Goal: Task Accomplishment & Management: Use online tool/utility

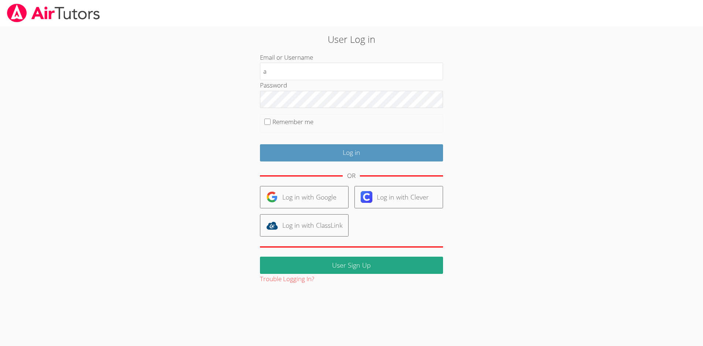
type input "[EMAIL_ADDRESS][DOMAIN_NAME]"
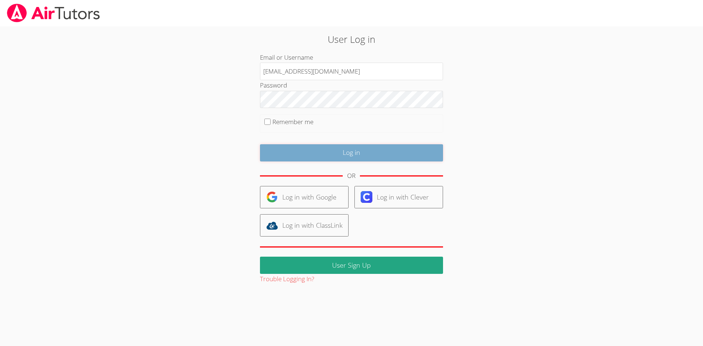
click at [379, 158] on input "Log in" at bounding box center [351, 152] width 183 height 17
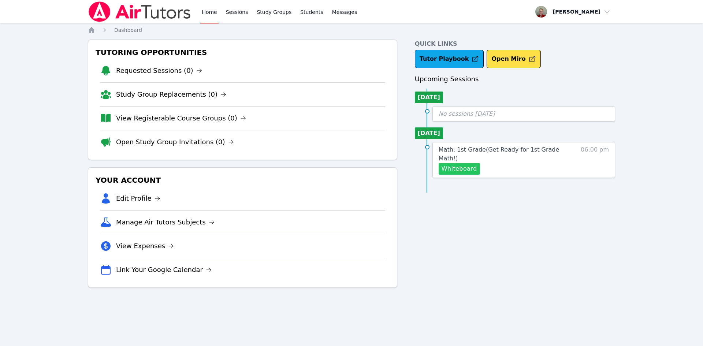
click at [461, 163] on button "Whiteboard" at bounding box center [459, 169] width 41 height 12
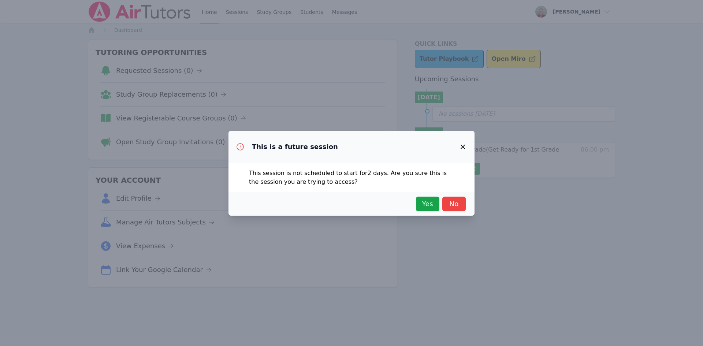
click at [465, 147] on icon "button" at bounding box center [462, 146] width 9 height 9
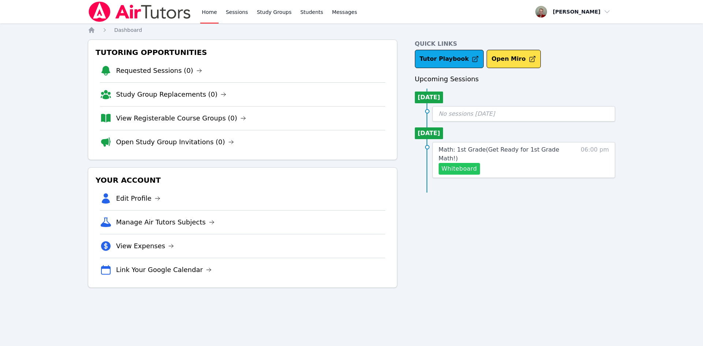
click at [468, 163] on button "Whiteboard" at bounding box center [459, 169] width 41 height 12
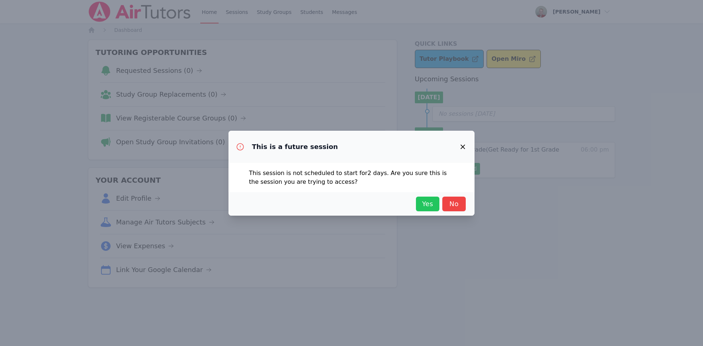
click at [420, 206] on span "Yes" at bounding box center [428, 204] width 16 height 10
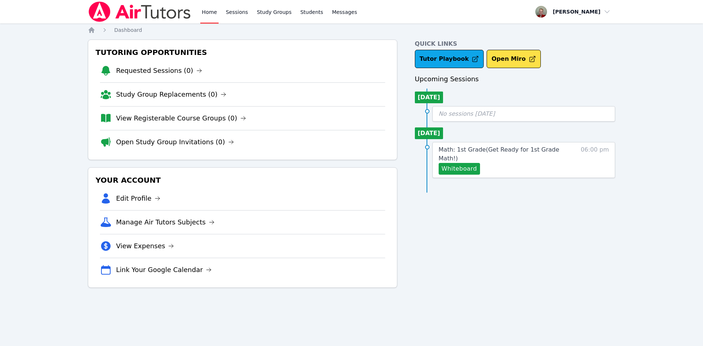
click at [465, 254] on div "Quick Links Tutor Playbook Open Miro Upcoming Sessions Today No sessions today …" at bounding box center [515, 164] width 200 height 248
click at [233, 8] on link "Sessions" at bounding box center [236, 11] width 25 height 23
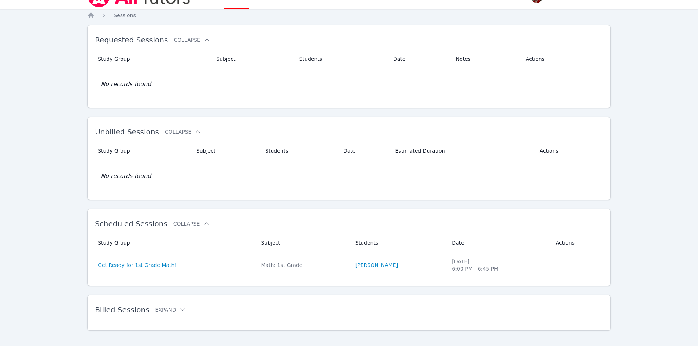
scroll to position [23, 0]
